Goal: Task Accomplishment & Management: Manage account settings

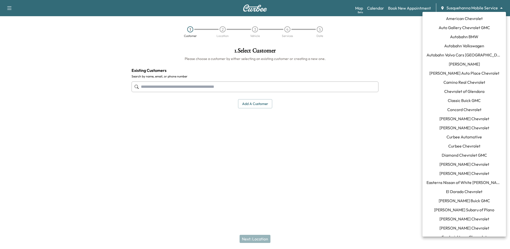
click at [461, 11] on body "Support Log Out Map Beta Calendar Book New Appointment Susquehanna Mobile Servi…" at bounding box center [255, 124] width 510 height 249
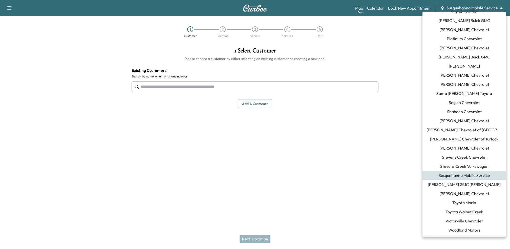
click at [431, 58] on li "[PERSON_NAME] Buick GMC" at bounding box center [463, 56] width 83 height 9
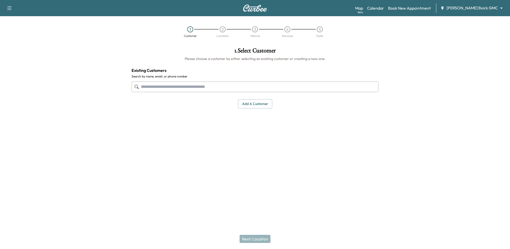
click at [473, 9] on body "Support Log Out Map Beta Calendar Book New Appointment [PERSON_NAME] Buick GMC …" at bounding box center [255, 124] width 510 height 249
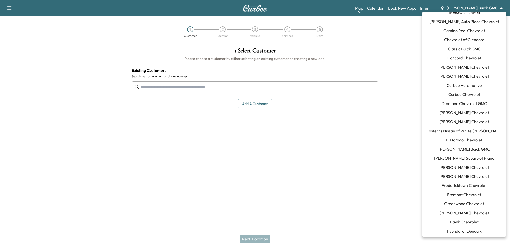
scroll to position [0, 0]
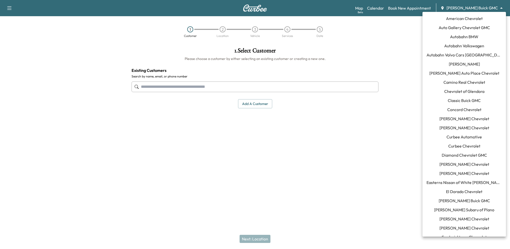
click at [443, 181] on span "Easterns Nissan of White [PERSON_NAME]" at bounding box center [463, 182] width 75 height 6
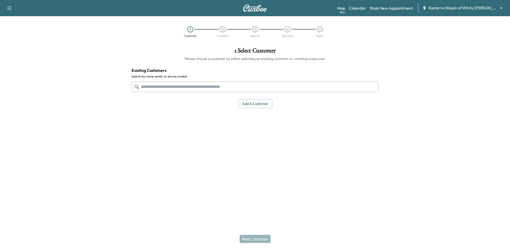
click at [459, 11] on body "Support Log Out Map Beta Calendar Book New Appointment Easterns Nissan of White…" at bounding box center [255, 124] width 510 height 249
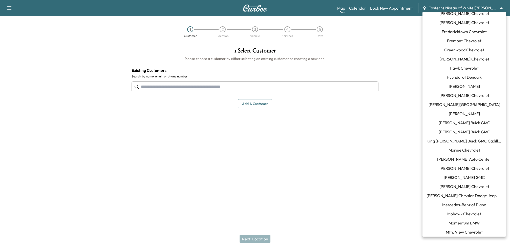
scroll to position [194, 0]
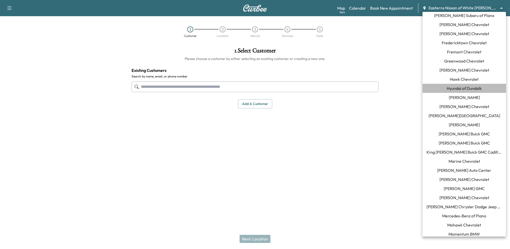
click at [454, 90] on span "Hyundai of Dundalk" at bounding box center [464, 88] width 35 height 6
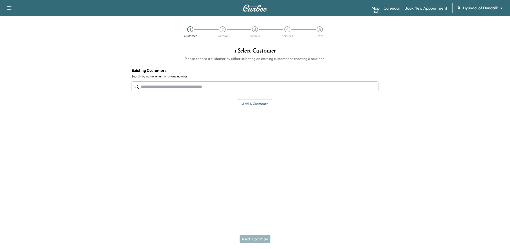
click at [392, 2] on div "Support Log Out Map Beta Calendar Book New Appointment Hyundai of Dundalk *****…" at bounding box center [255, 8] width 510 height 16
click at [389, 9] on link "Calendar" at bounding box center [391, 8] width 17 height 6
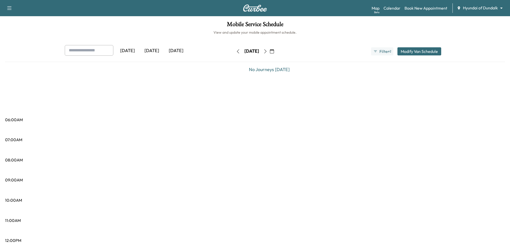
click at [237, 53] on icon "button" at bounding box center [238, 51] width 2 height 4
click at [236, 49] on icon "button" at bounding box center [238, 51] width 4 height 4
click at [234, 49] on button "button" at bounding box center [238, 51] width 9 height 8
click at [236, 50] on icon "button" at bounding box center [238, 51] width 4 height 4
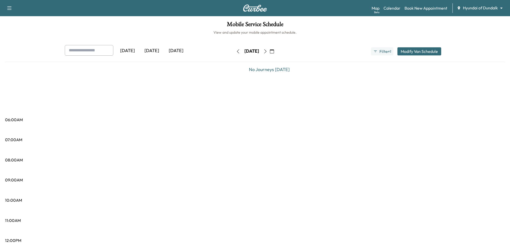
click at [234, 50] on button "button" at bounding box center [238, 51] width 9 height 8
click at [236, 50] on icon "button" at bounding box center [238, 51] width 4 height 4
click at [155, 52] on div "[DATE]" at bounding box center [152, 51] width 24 height 12
click at [480, 6] on body "Support Log Out Map Beta Calendar Book New Appointment Hyundai of Dundalk *****…" at bounding box center [255, 124] width 510 height 249
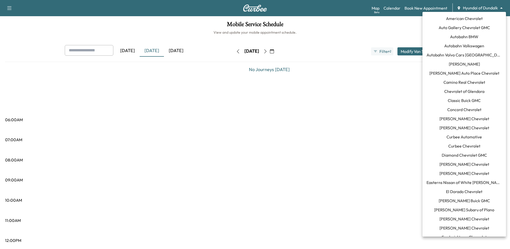
click at [441, 184] on span "Easterns Nissan of White [PERSON_NAME]" at bounding box center [463, 182] width 75 height 6
click at [477, 8] on body "Support Log Out Map Beta Calendar Book New Appointment Easterns Nissan of White…" at bounding box center [255, 124] width 510 height 249
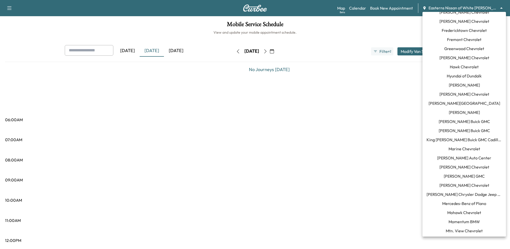
scroll to position [205, 0]
click at [466, 78] on span "Hyundai of Dundalk" at bounding box center [464, 77] width 35 height 6
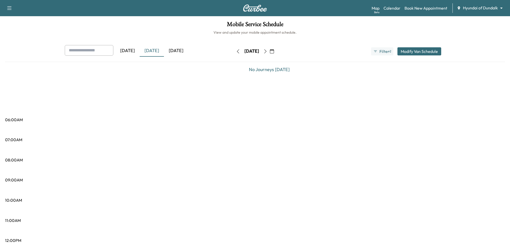
click at [147, 52] on div "[DATE]" at bounding box center [152, 51] width 24 height 12
click at [377, 52] on icon "button" at bounding box center [375, 51] width 4 height 4
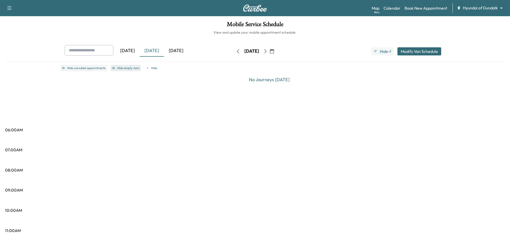
click at [125, 66] on button "Hide empty vans" at bounding box center [126, 68] width 30 height 6
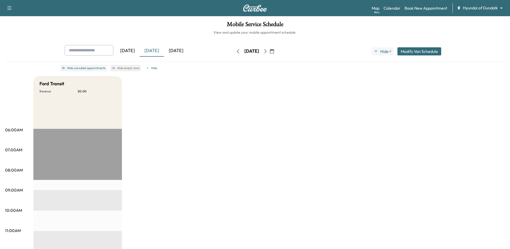
click at [153, 51] on div "[DATE]" at bounding box center [152, 51] width 24 height 12
click at [185, 51] on div "[DATE]" at bounding box center [176, 51] width 24 height 12
click at [155, 50] on div "[DATE]" at bounding box center [152, 51] width 24 height 12
